Goal: Information Seeking & Learning: Learn about a topic

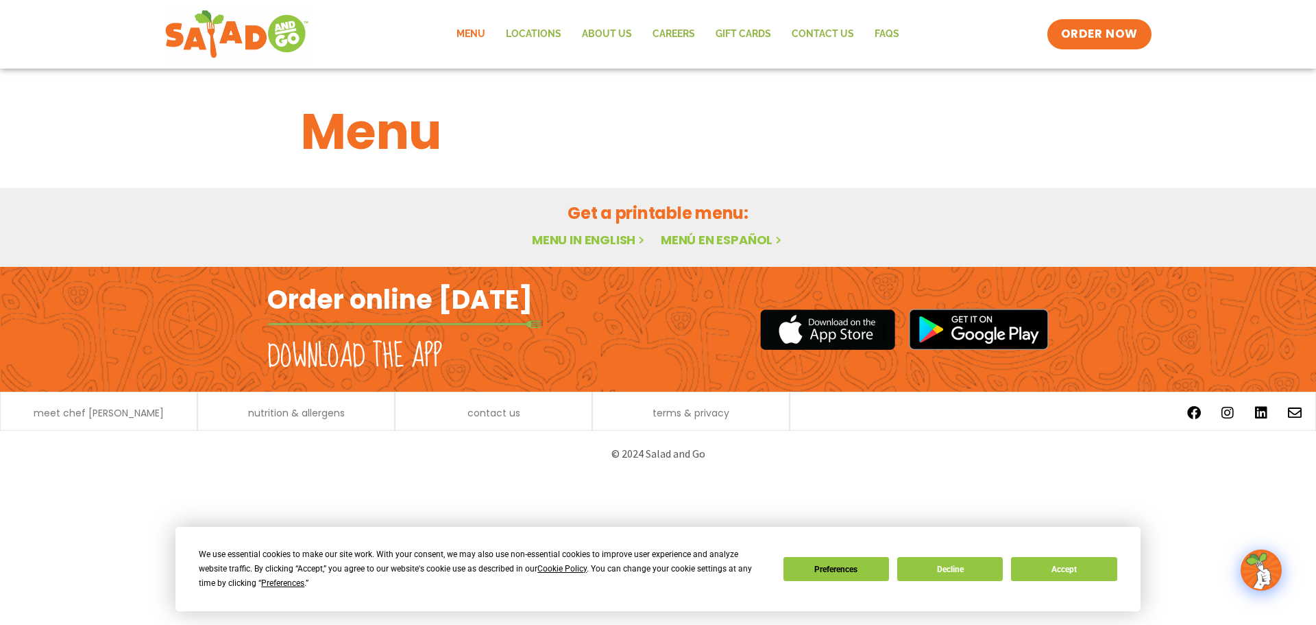
click at [627, 239] on link "Menu in English" at bounding box center [589, 239] width 115 height 17
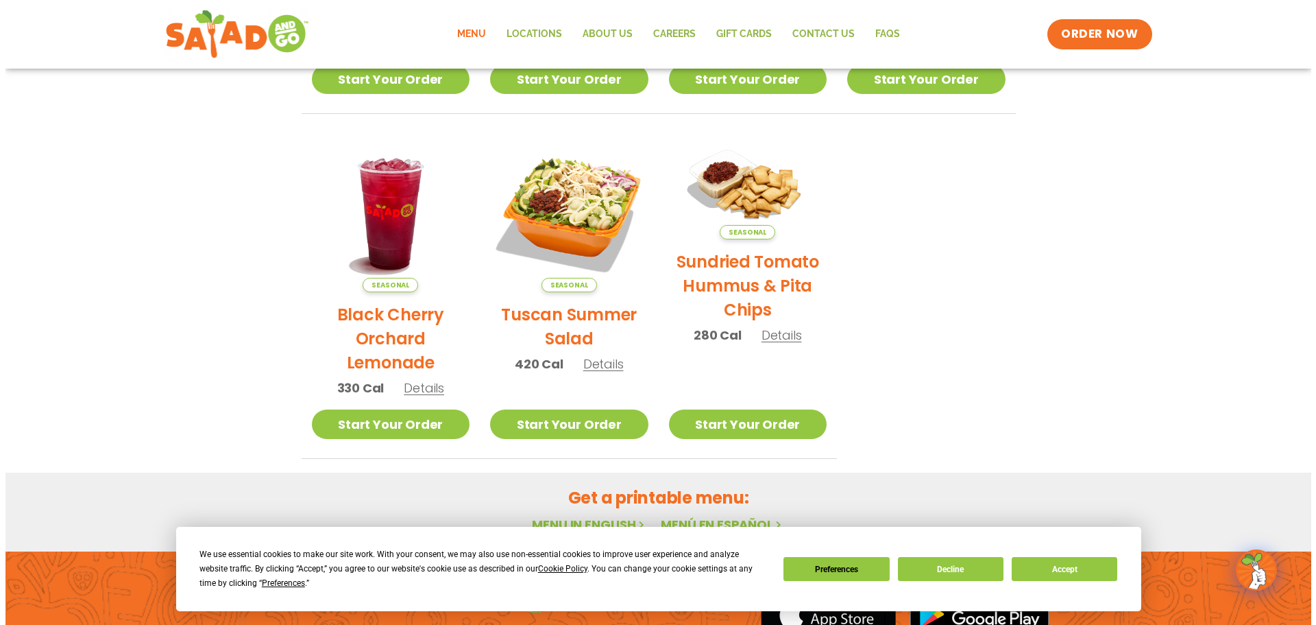
scroll to position [598, 0]
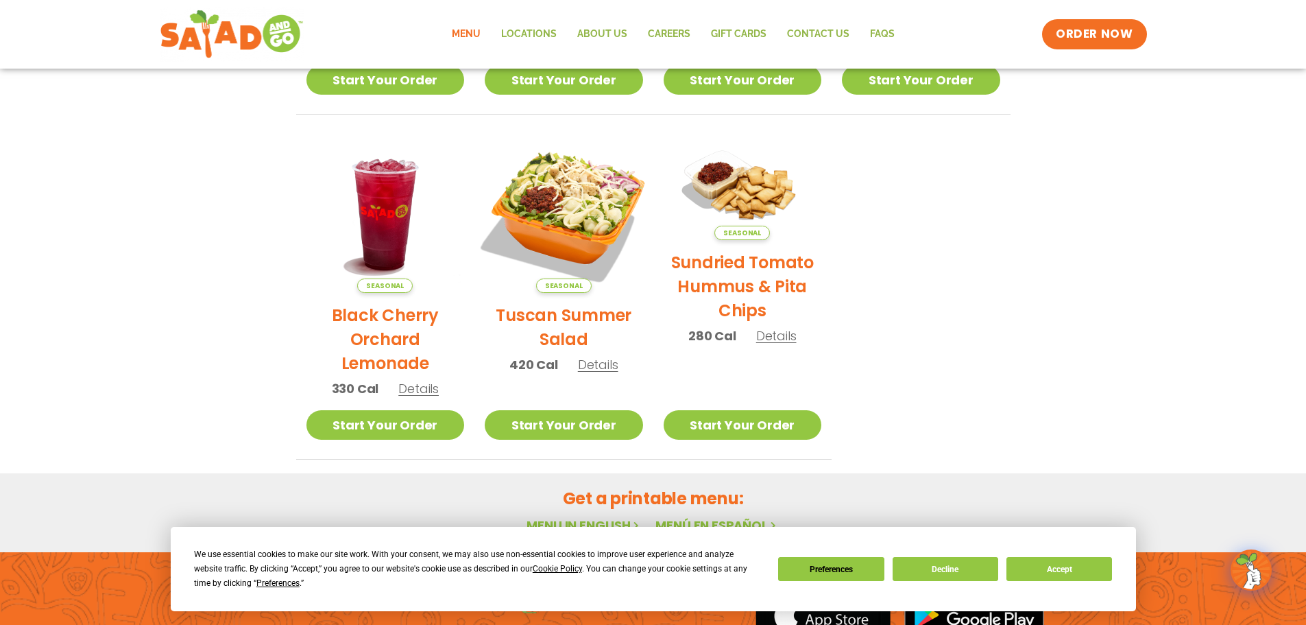
click at [549, 187] on img at bounding box center [564, 214] width 186 height 186
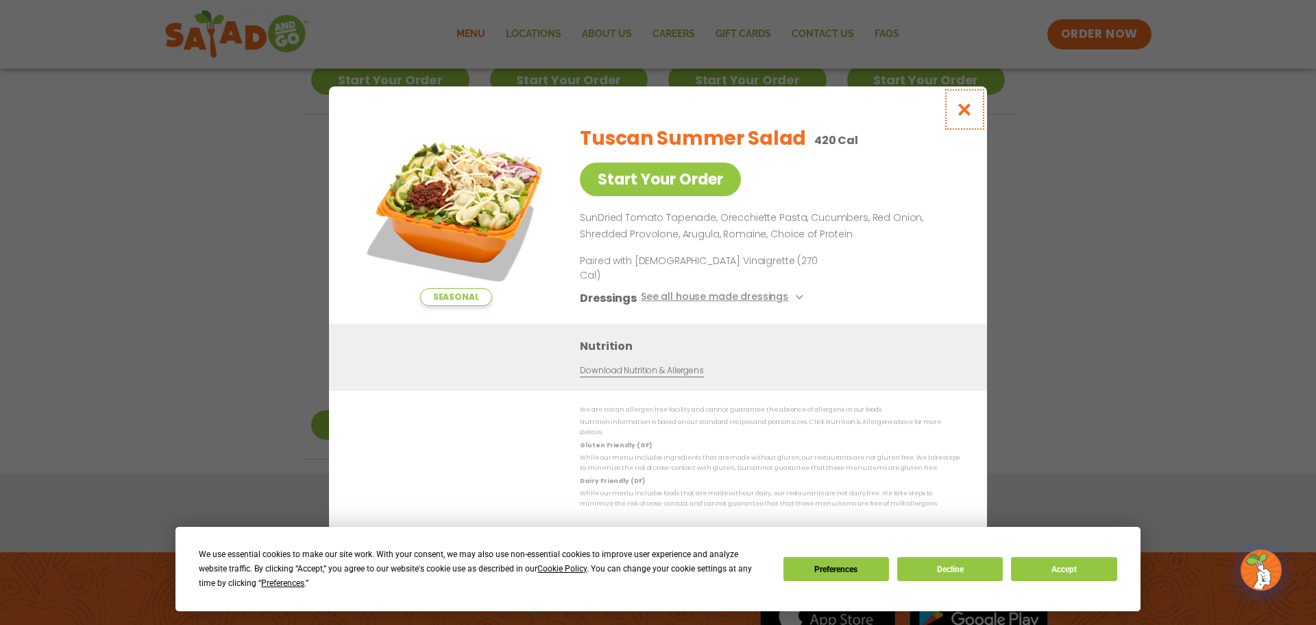
click at [958, 117] on icon "Close modal" at bounding box center [964, 109] width 17 height 14
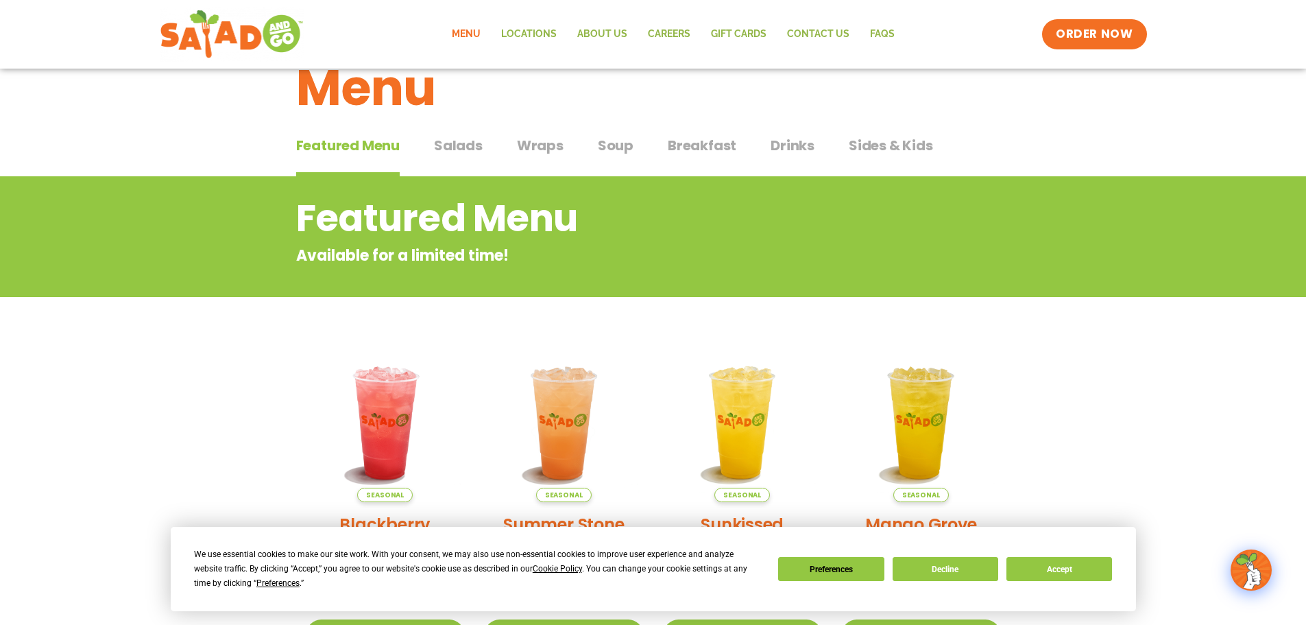
scroll to position [0, 0]
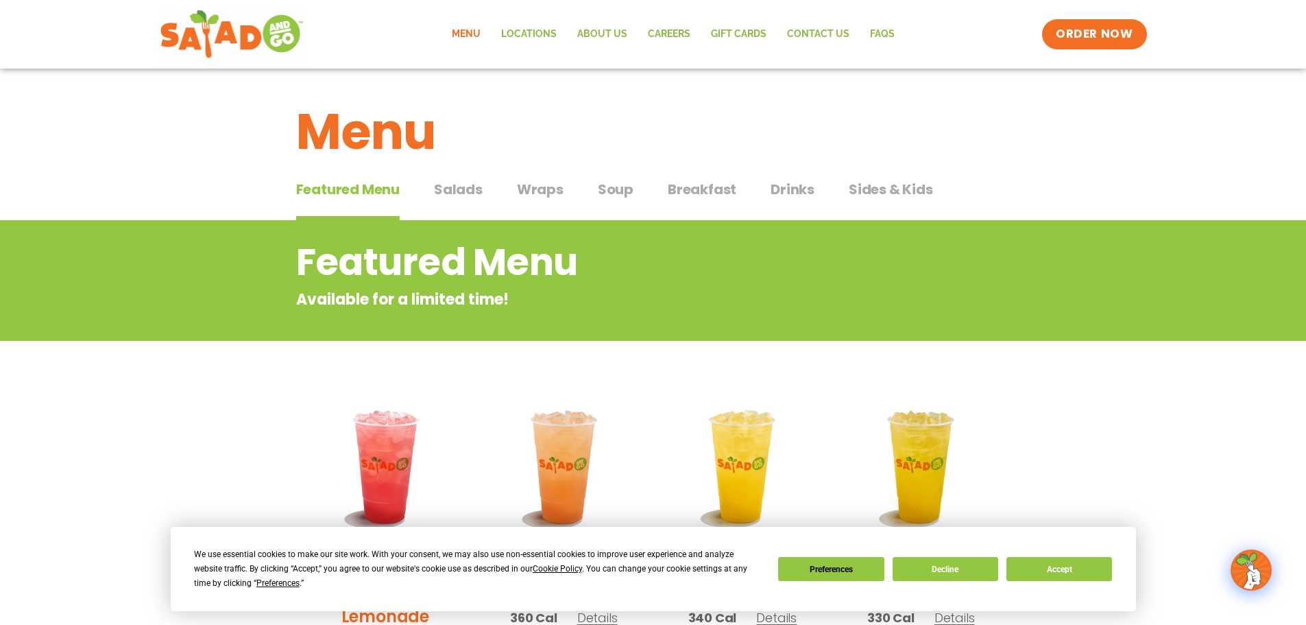
click at [448, 186] on span "Salads" at bounding box center [458, 189] width 49 height 21
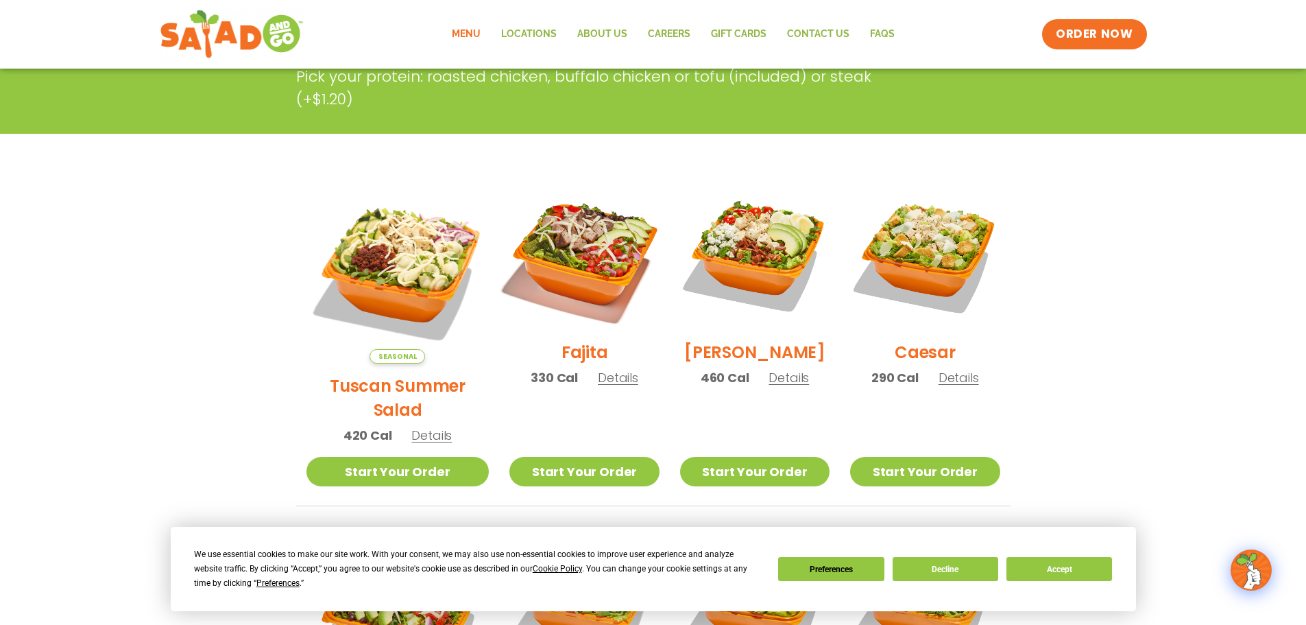
scroll to position [274, 0]
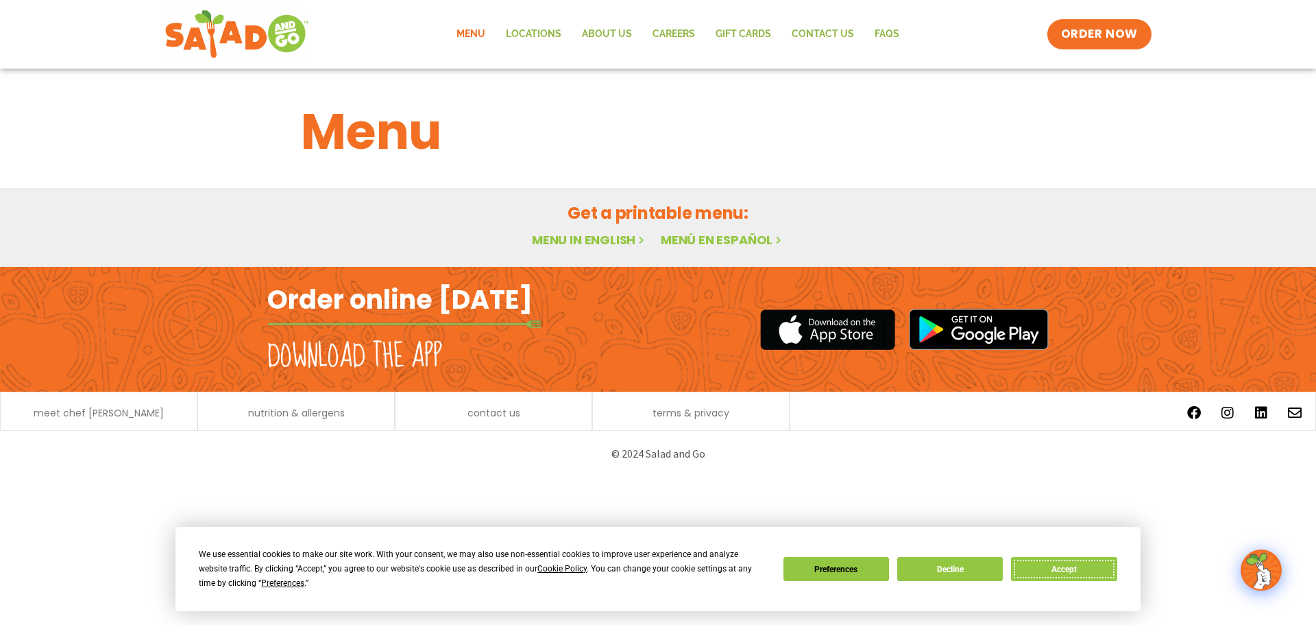
click at [1081, 577] on button "Accept" at bounding box center [1064, 569] width 106 height 24
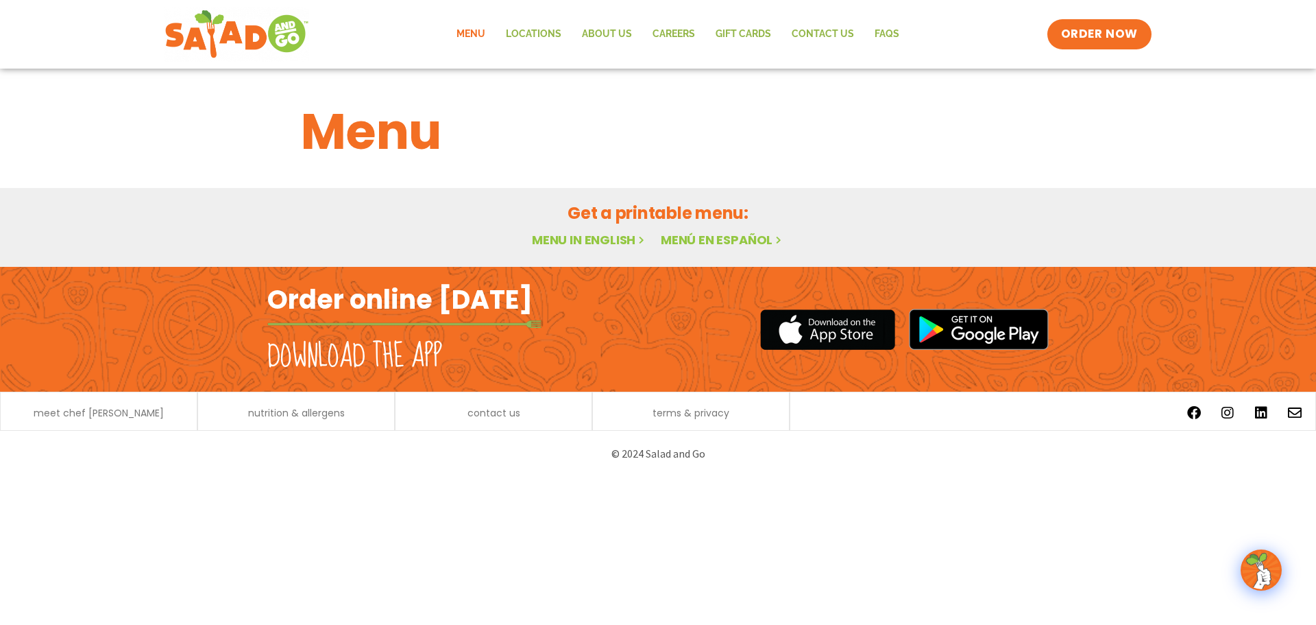
click at [566, 232] on link "Menu in English" at bounding box center [589, 239] width 115 height 17
drag, startPoint x: 371, startPoint y: 326, endPoint x: 374, endPoint y: 305, distance: 21.4
click at [373, 325] on img at bounding box center [404, 324] width 274 height 8
click at [409, 169] on div "Menu" at bounding box center [658, 122] width 1316 height 106
click at [455, 304] on h2 "Order online [DATE]" at bounding box center [399, 299] width 265 height 34
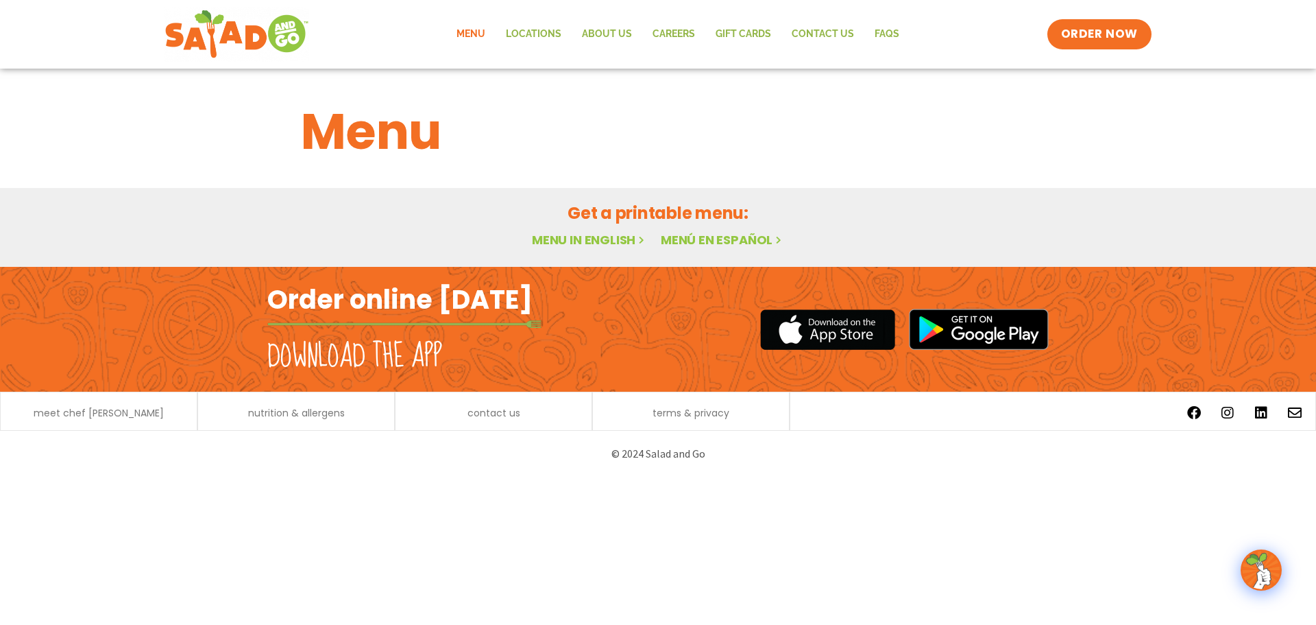
click at [586, 249] on div "Menu in English Menú en español" at bounding box center [658, 240] width 714 height 20
click at [594, 241] on link "Menu in English" at bounding box center [589, 239] width 115 height 17
